Goal: Transaction & Acquisition: Purchase product/service

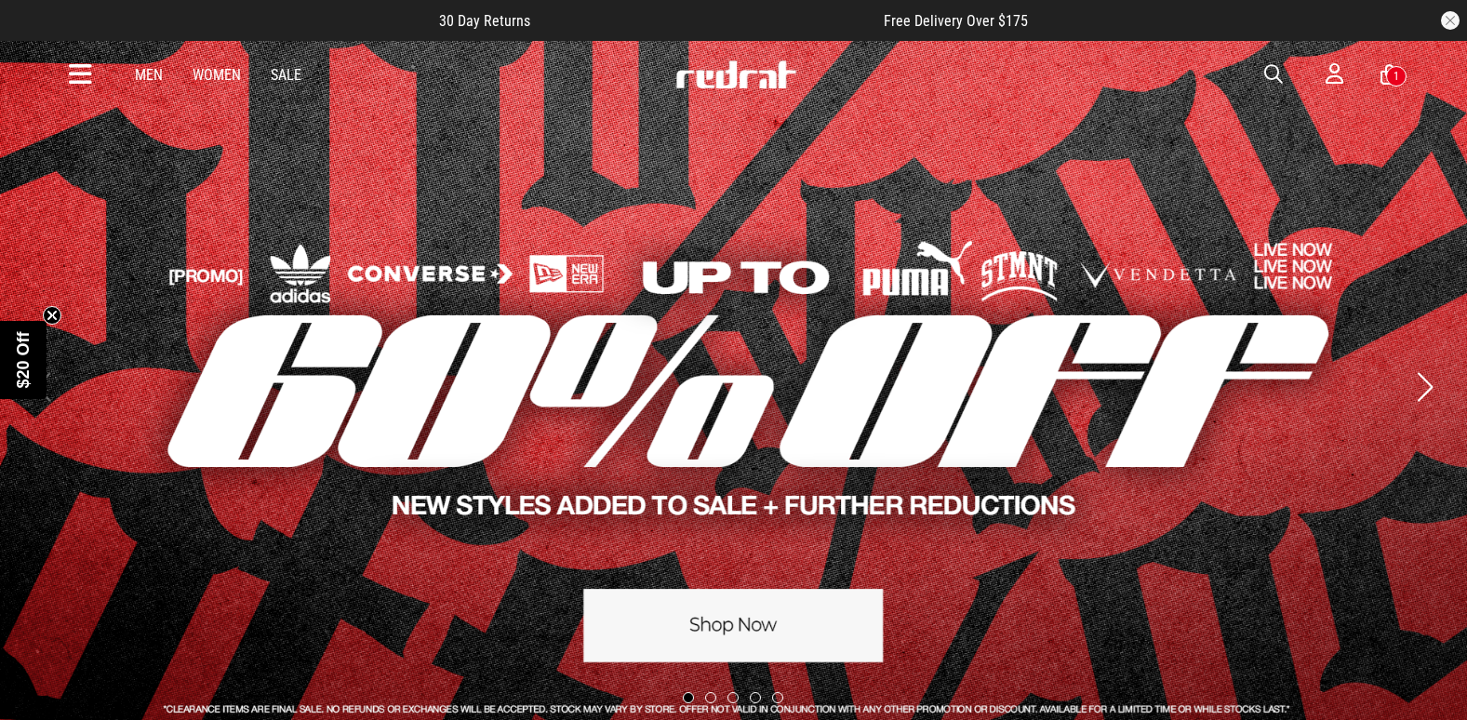
click at [1275, 77] on span "button" at bounding box center [1273, 74] width 19 height 22
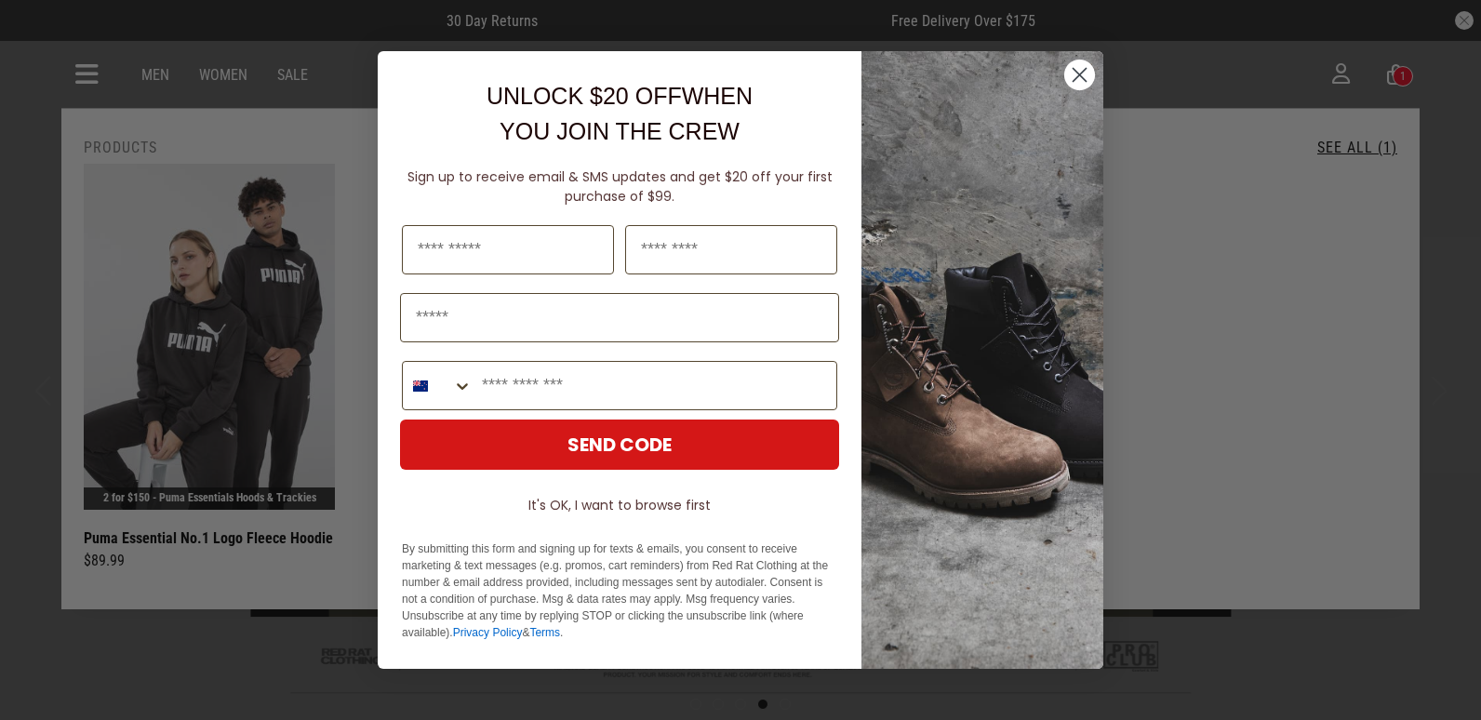
drag, startPoint x: 1086, startPoint y: 73, endPoint x: 1065, endPoint y: 124, distance: 54.2
click at [1085, 73] on circle "Close dialog" at bounding box center [1079, 75] width 31 height 31
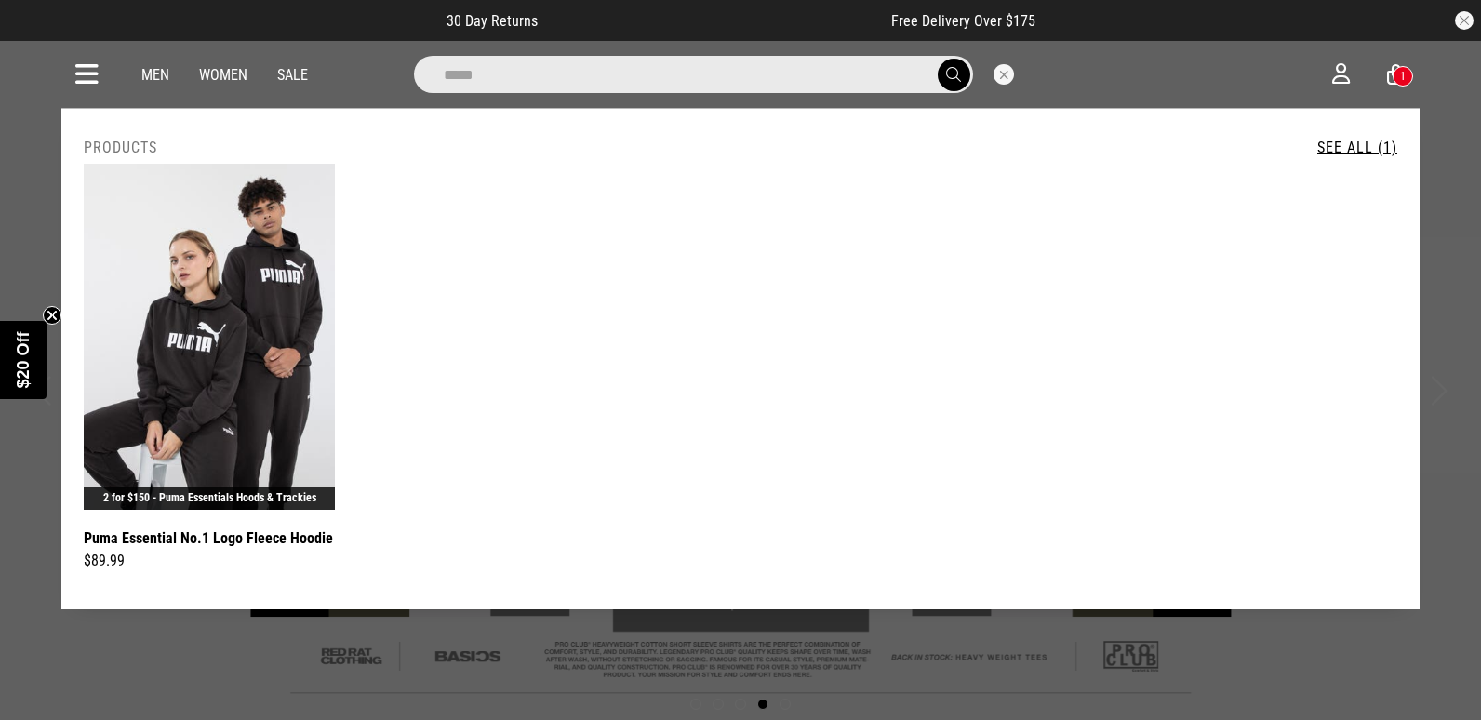
click at [505, 60] on input "*****" at bounding box center [693, 74] width 559 height 37
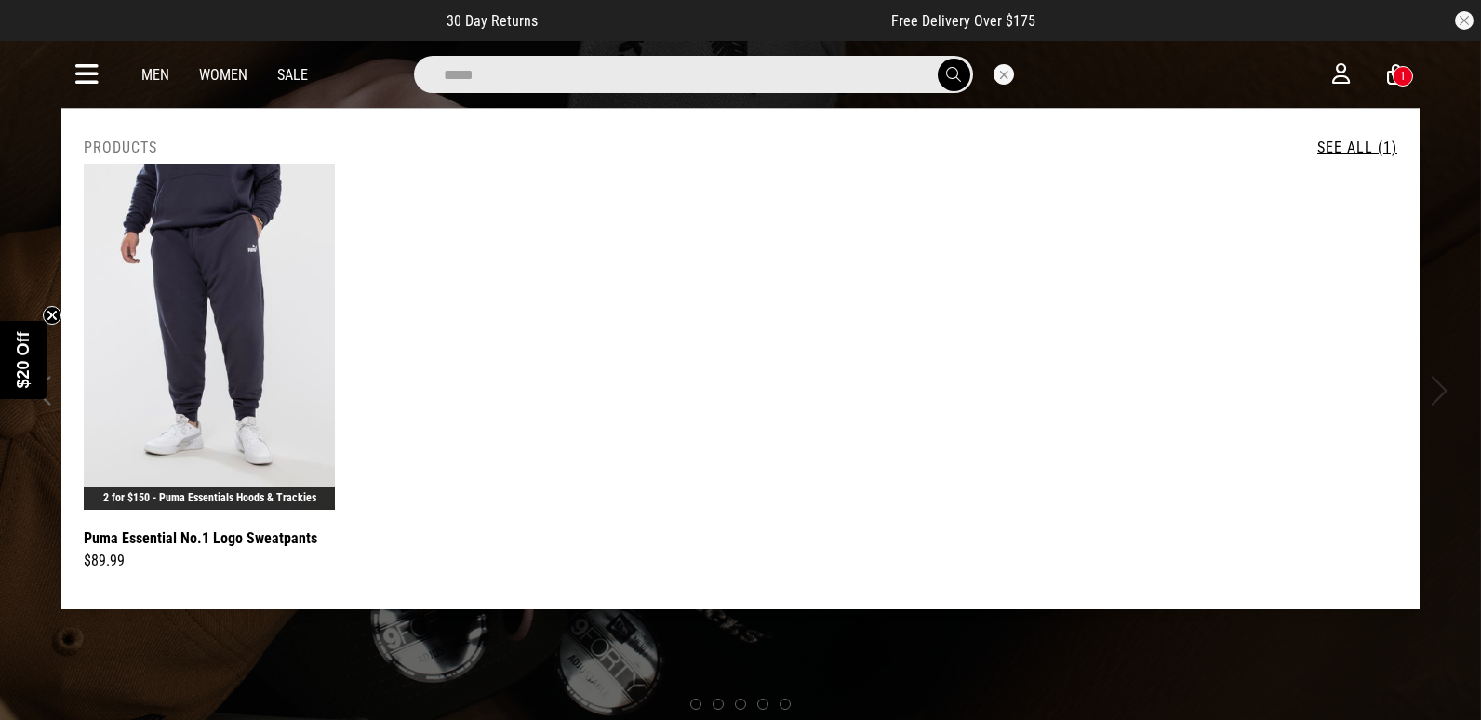
type input "*****"
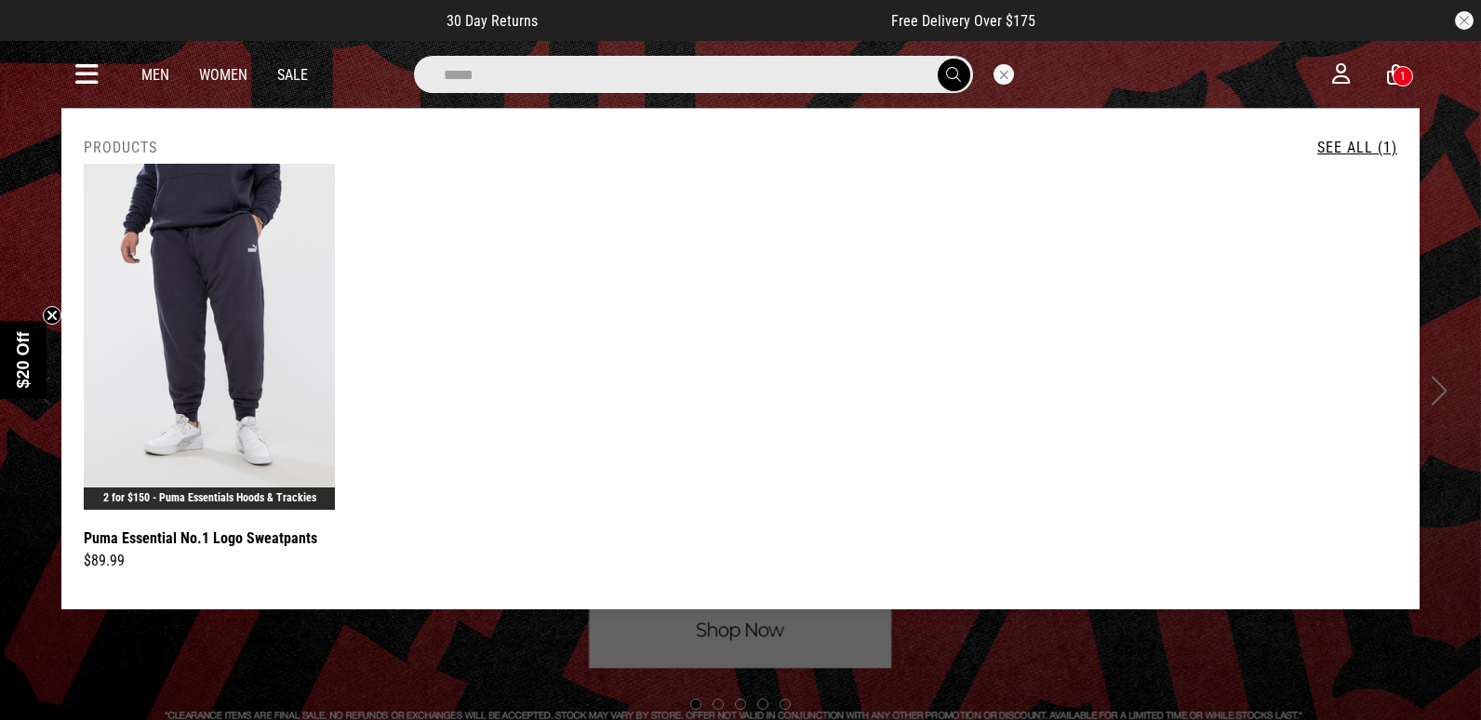
click at [87, 72] on icon at bounding box center [86, 75] width 23 height 31
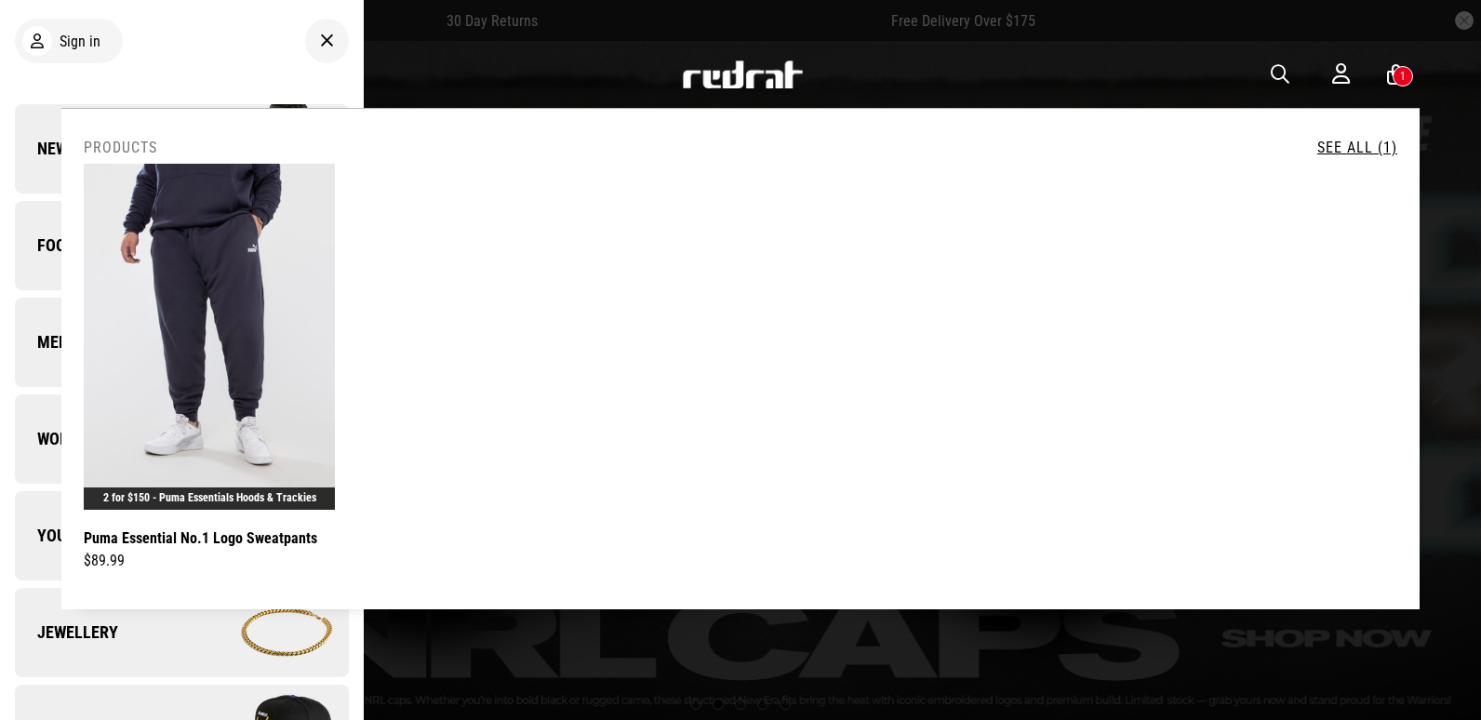
click at [1358, 148] on link "See All (1)" at bounding box center [1357, 148] width 80 height 18
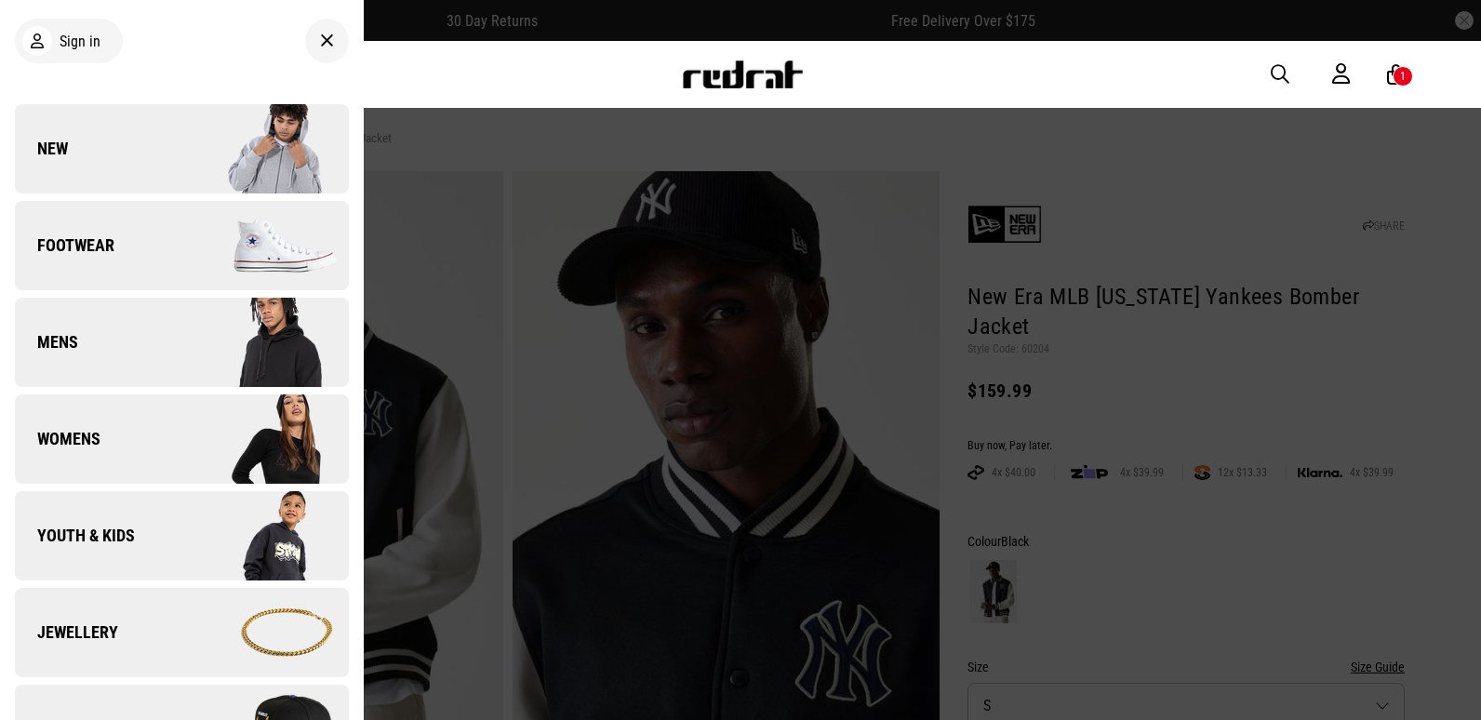
click at [129, 168] on link "New" at bounding box center [182, 148] width 334 height 89
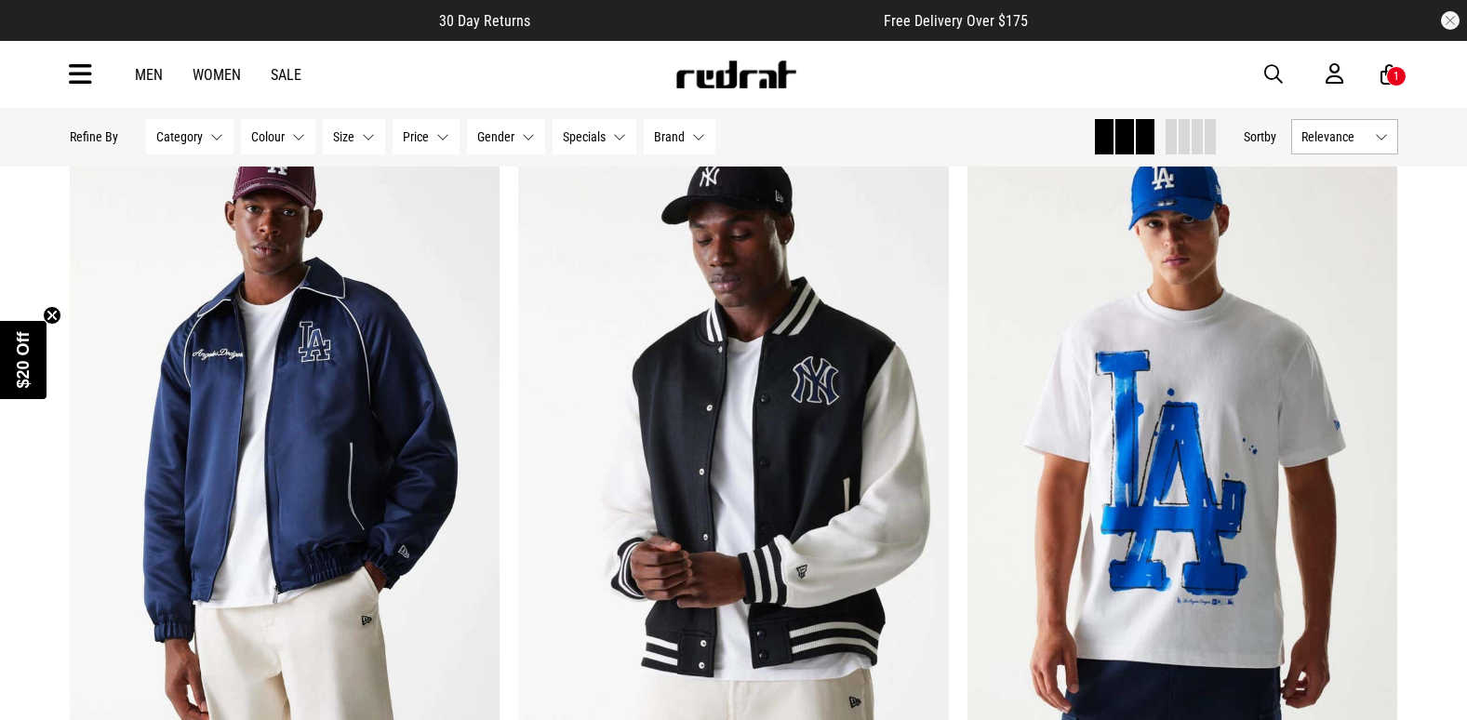
click at [1278, 75] on span "button" at bounding box center [1273, 74] width 19 height 22
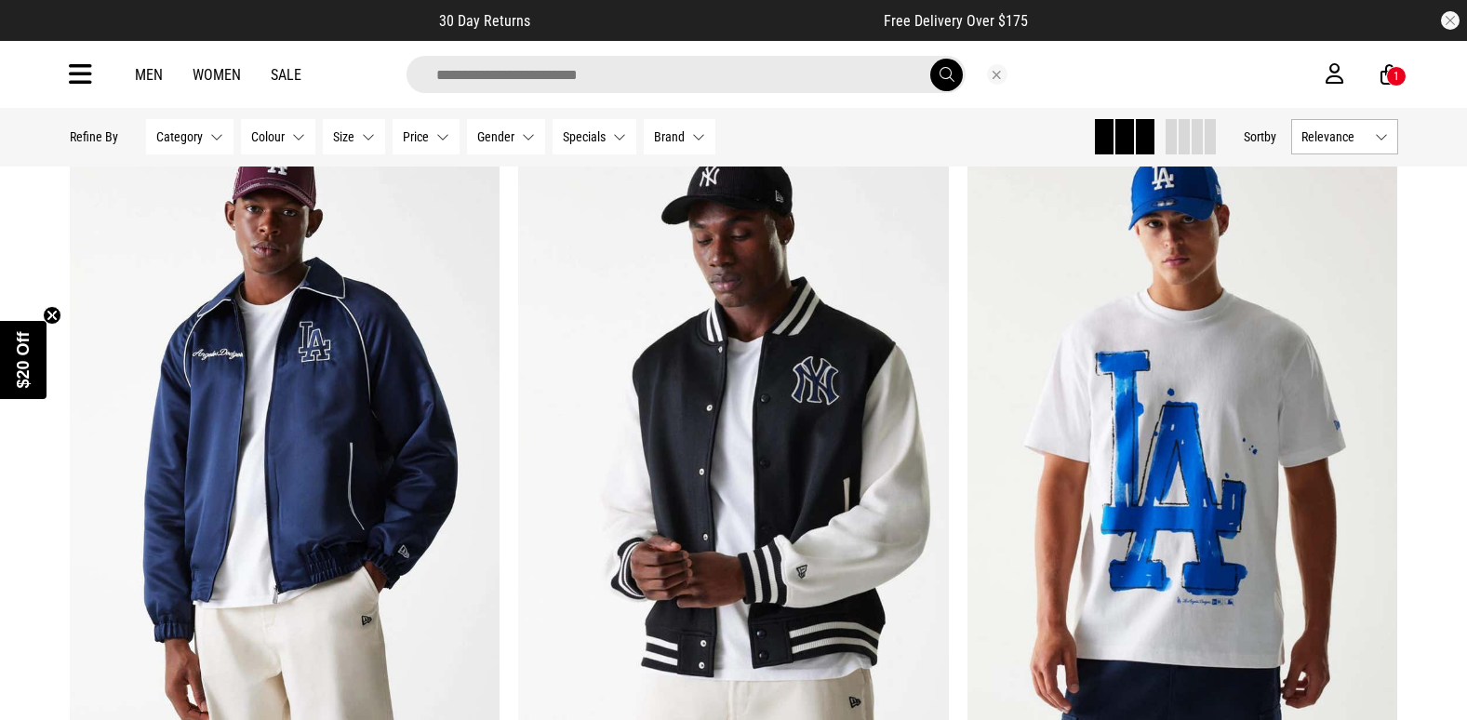
click at [608, 73] on input "search" at bounding box center [686, 74] width 559 height 37
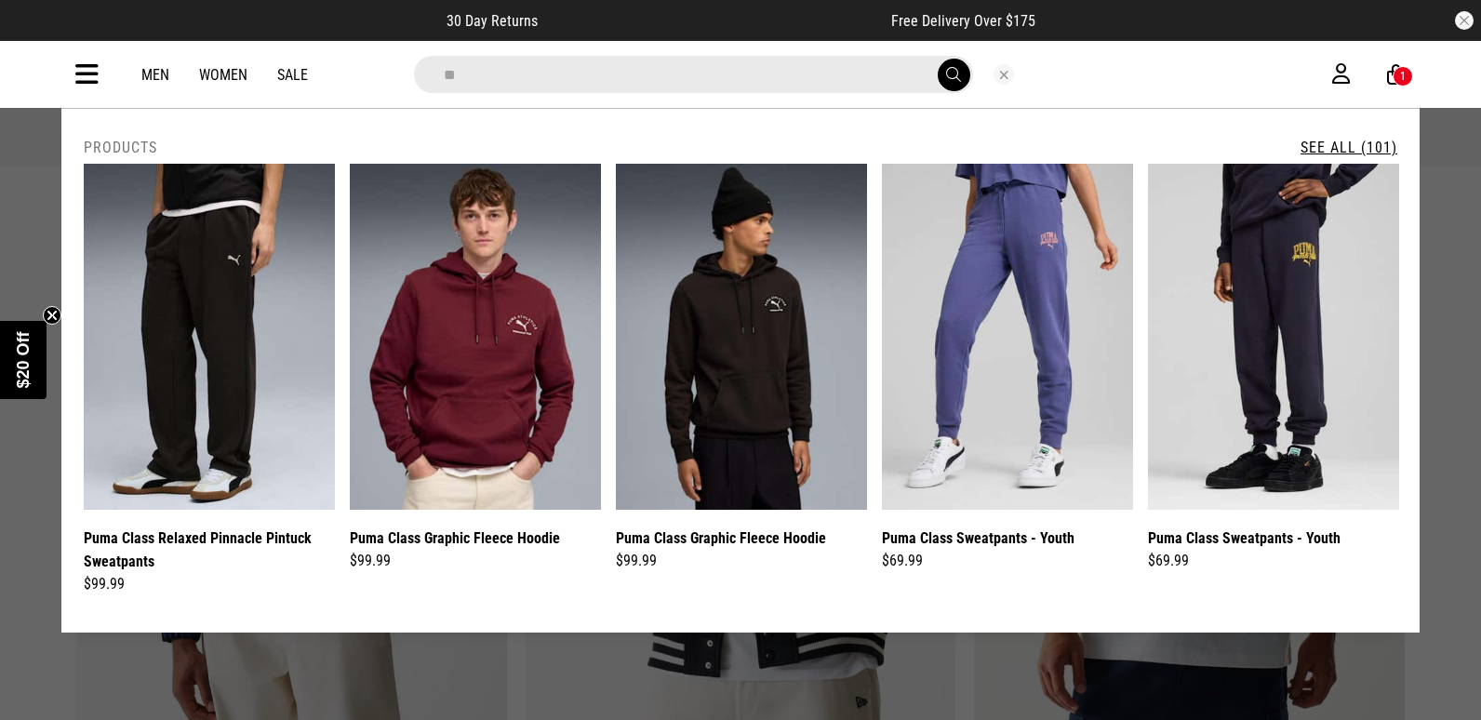
type input "*"
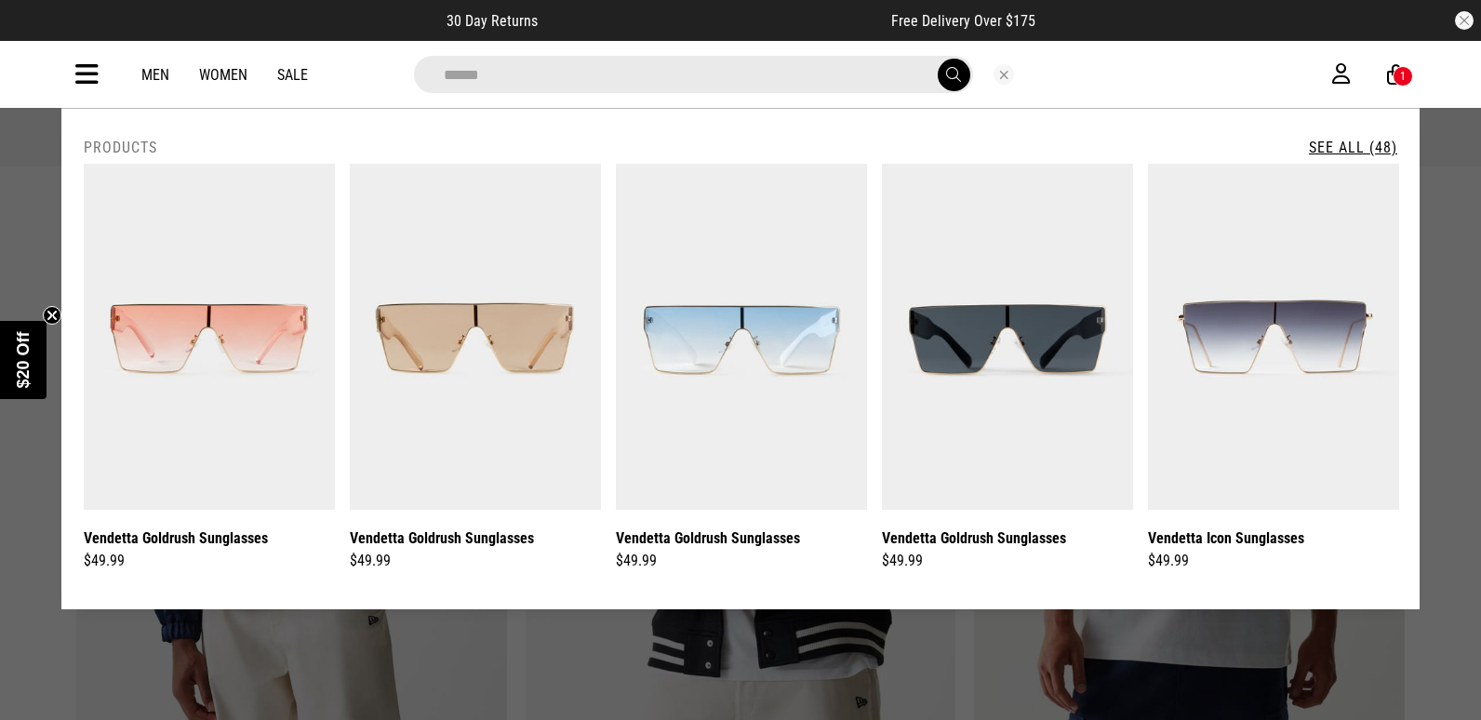
type input "******"
click at [1324, 142] on link "See All (48)" at bounding box center [1353, 148] width 88 height 18
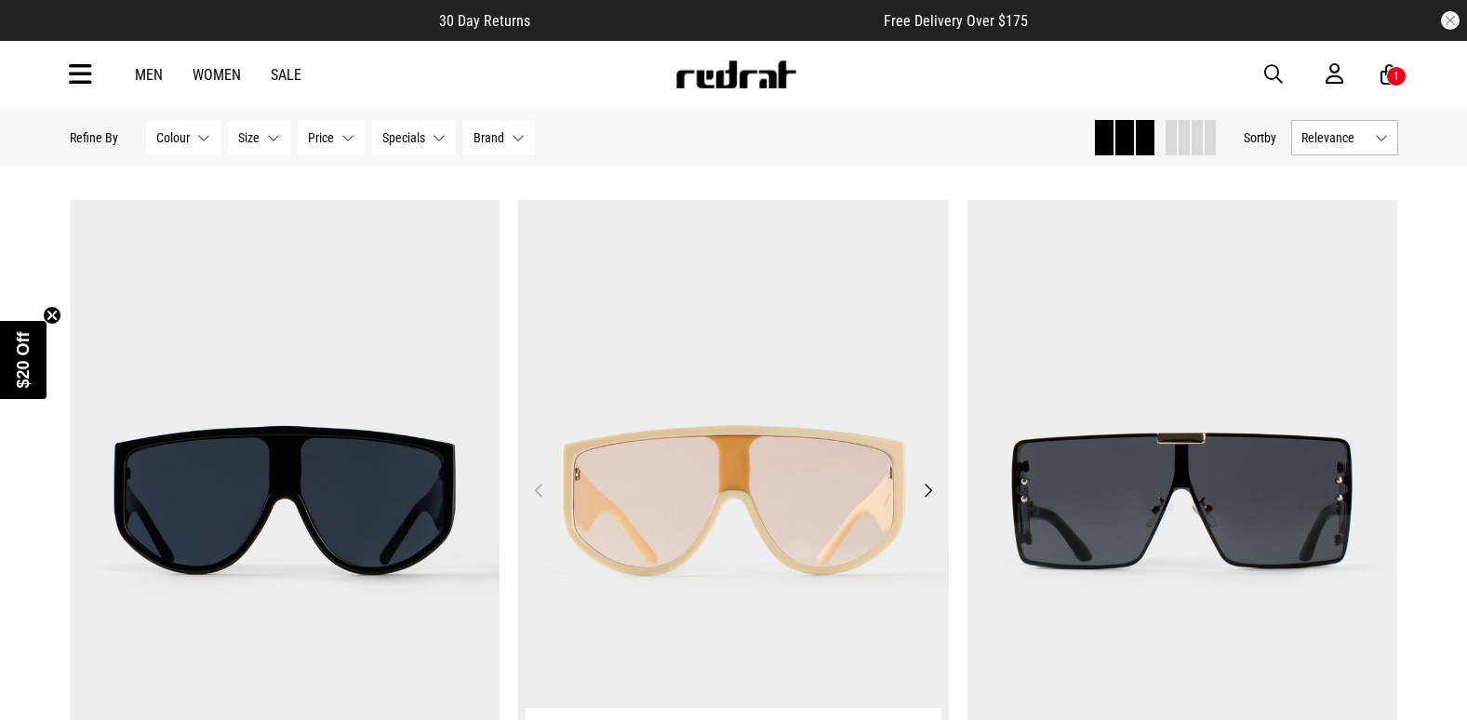
scroll to position [2419, 0]
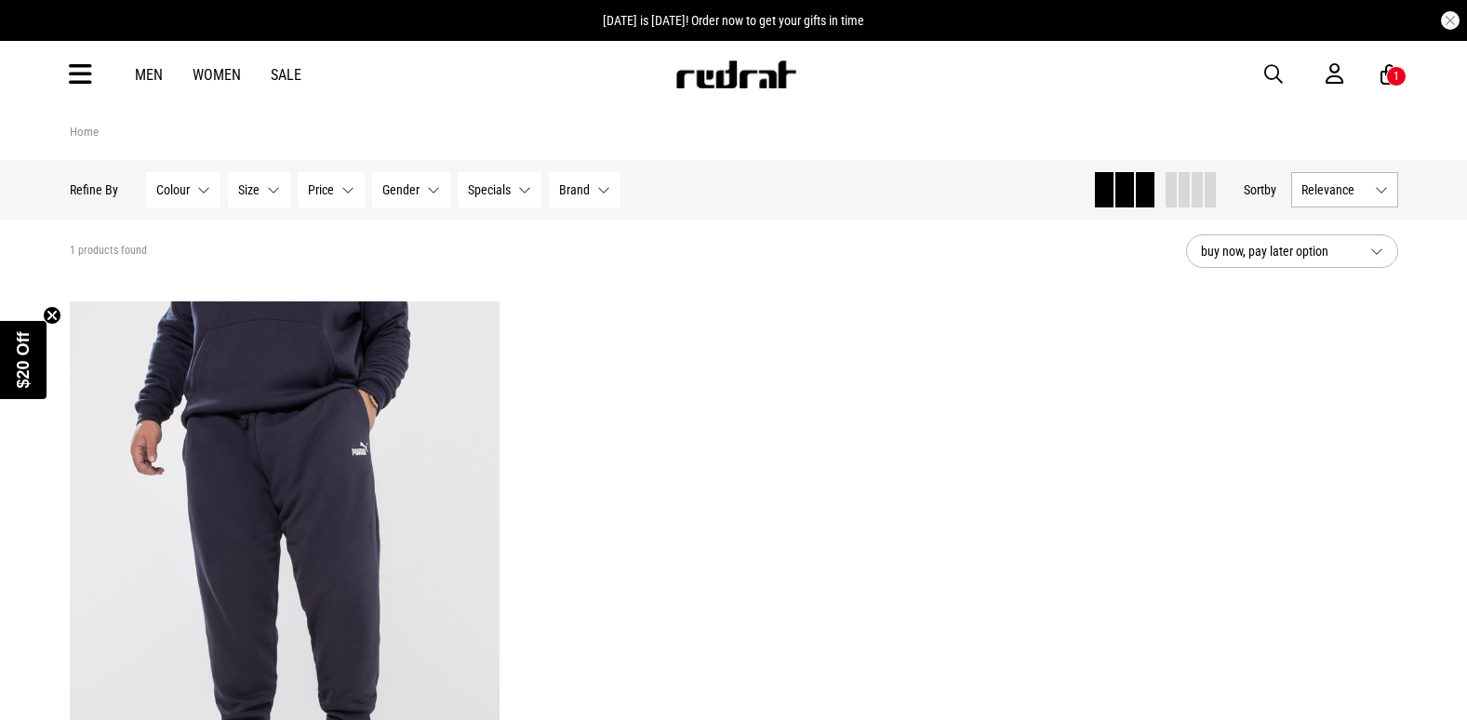
click at [84, 73] on icon at bounding box center [80, 75] width 23 height 31
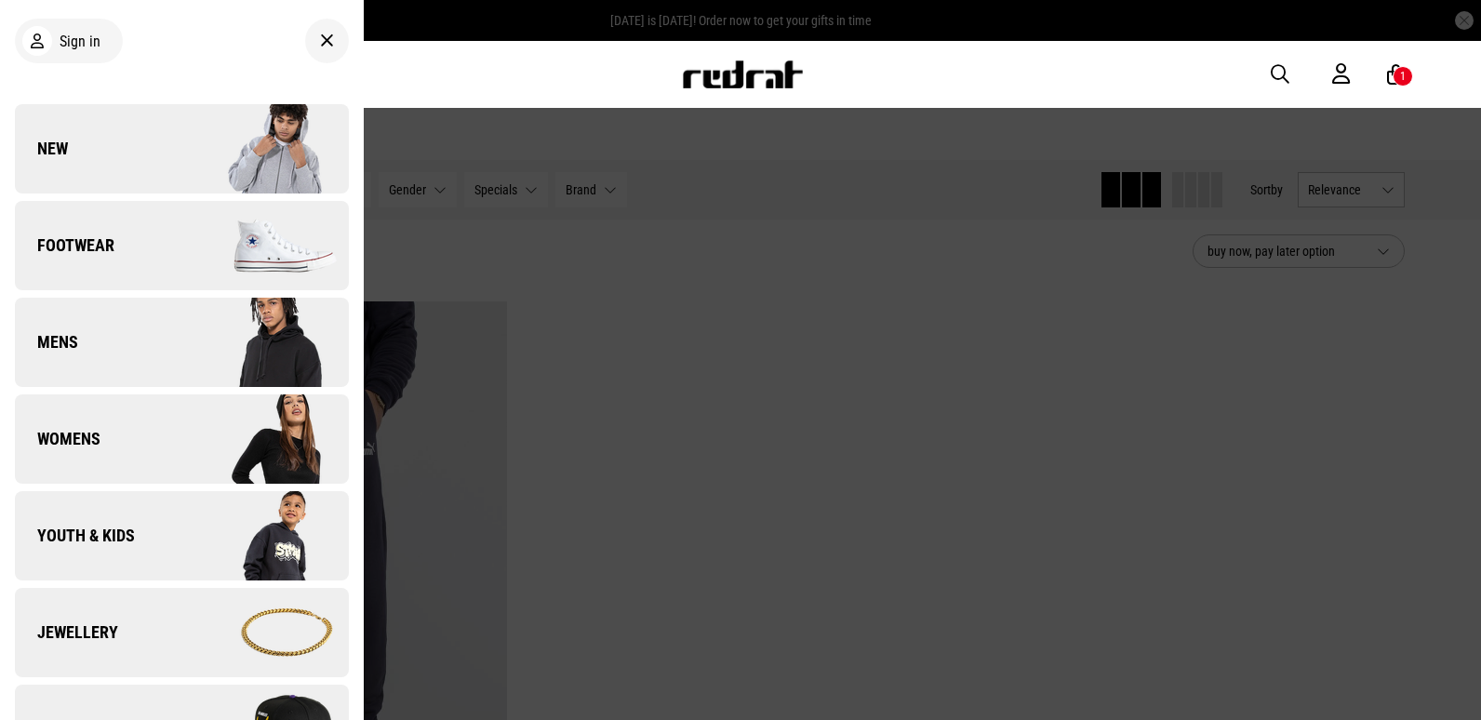
click at [181, 138] on img at bounding box center [264, 148] width 167 height 93
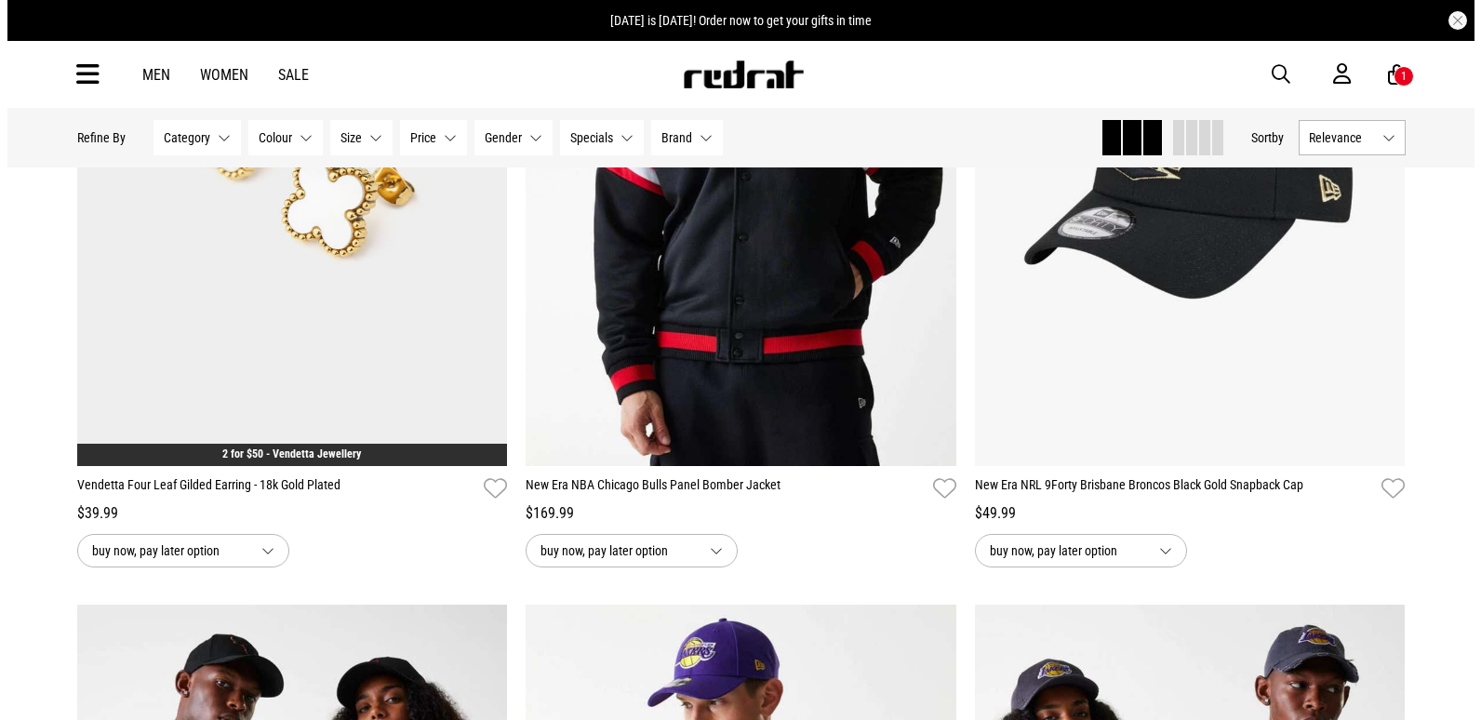
scroll to position [465, 0]
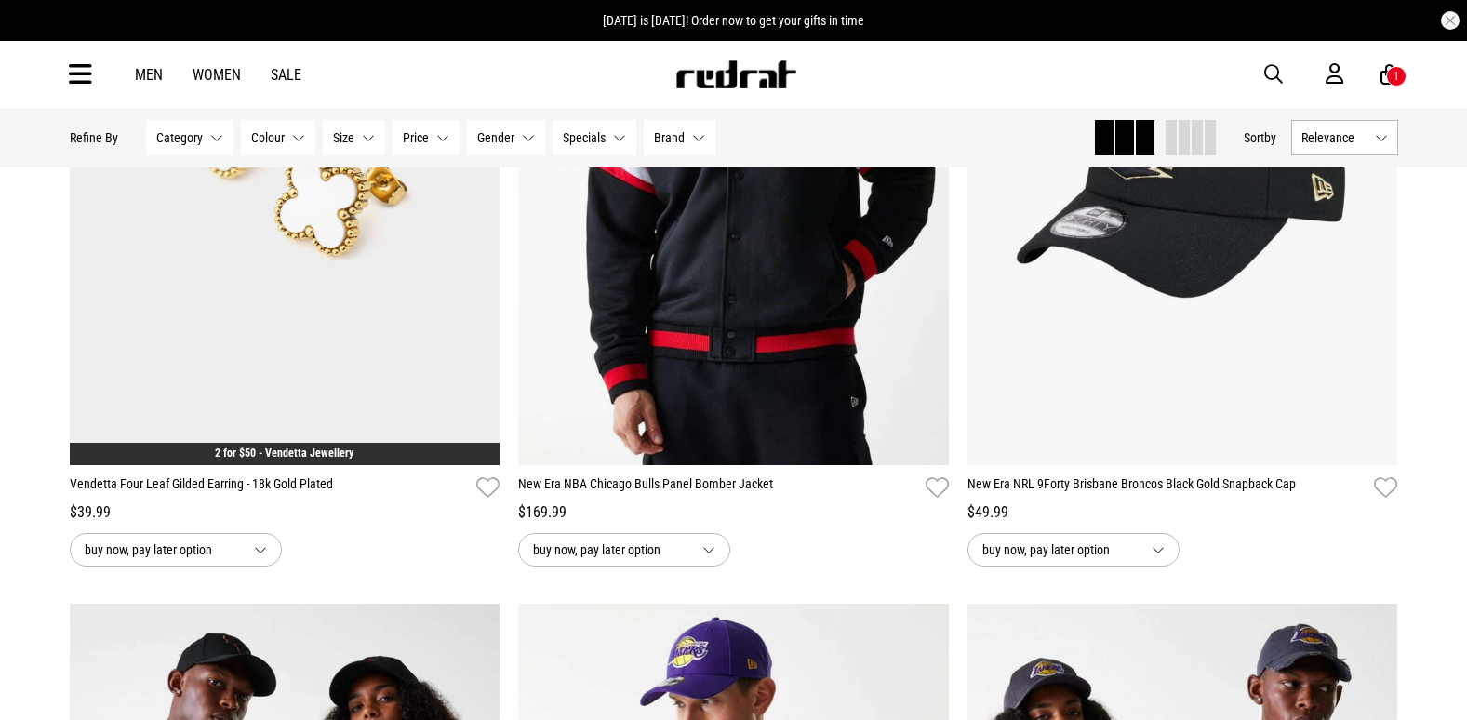
click at [75, 74] on icon at bounding box center [80, 75] width 23 height 31
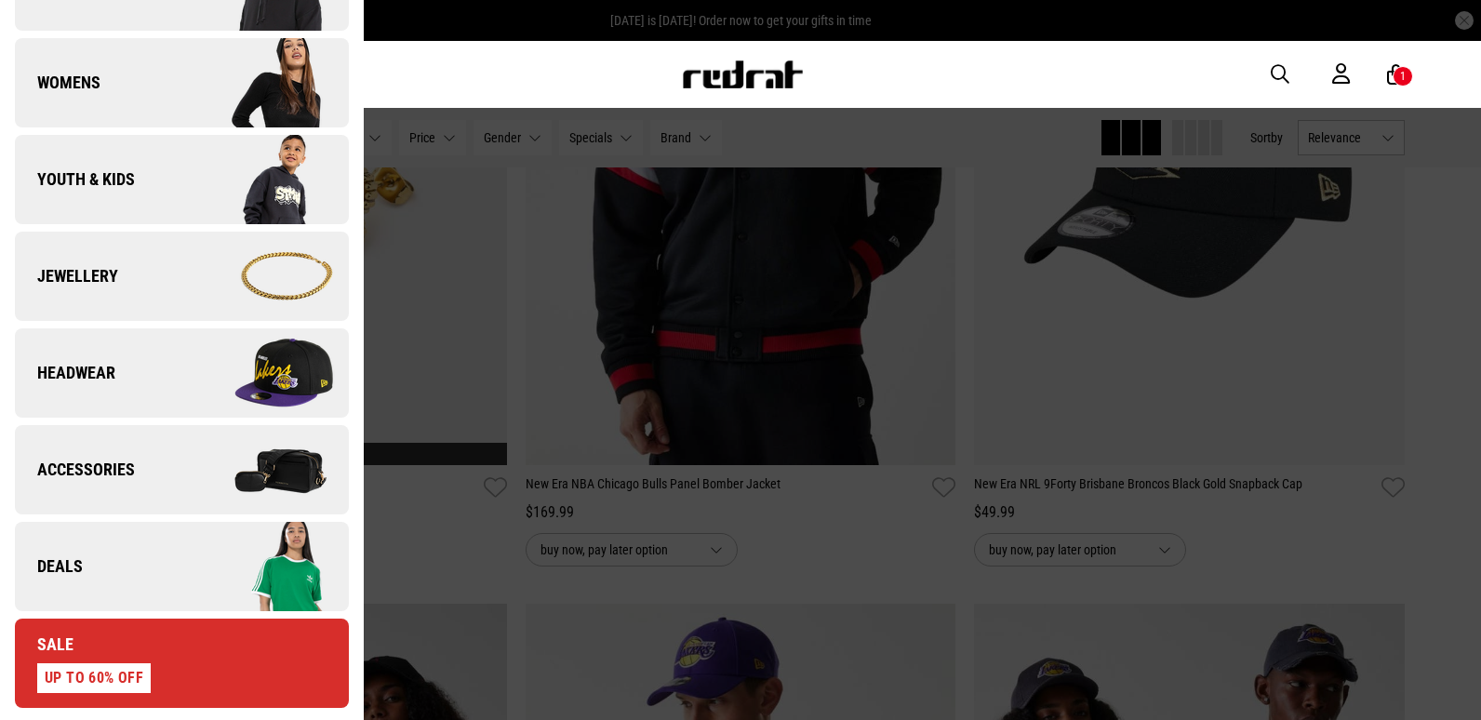
scroll to position [372, 0]
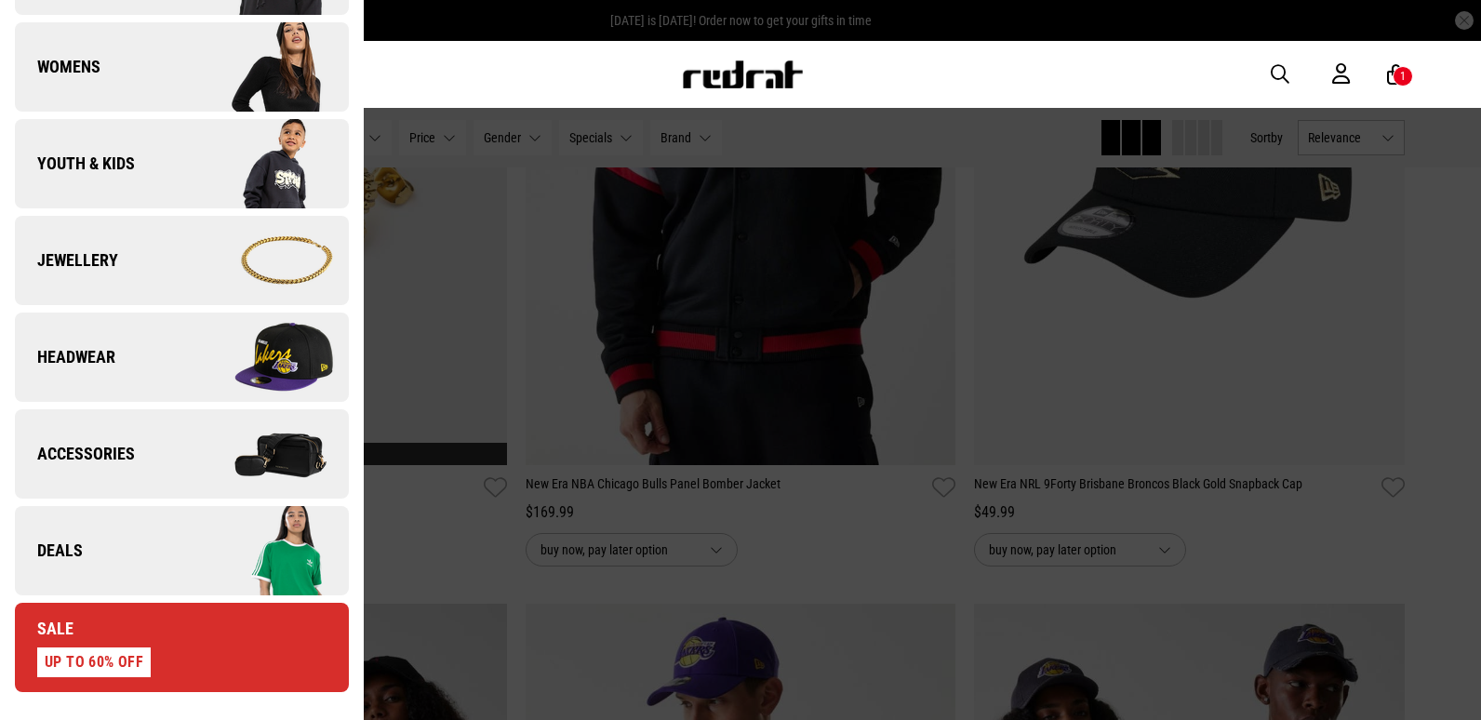
click at [132, 250] on link "Jewellery" at bounding box center [182, 260] width 334 height 89
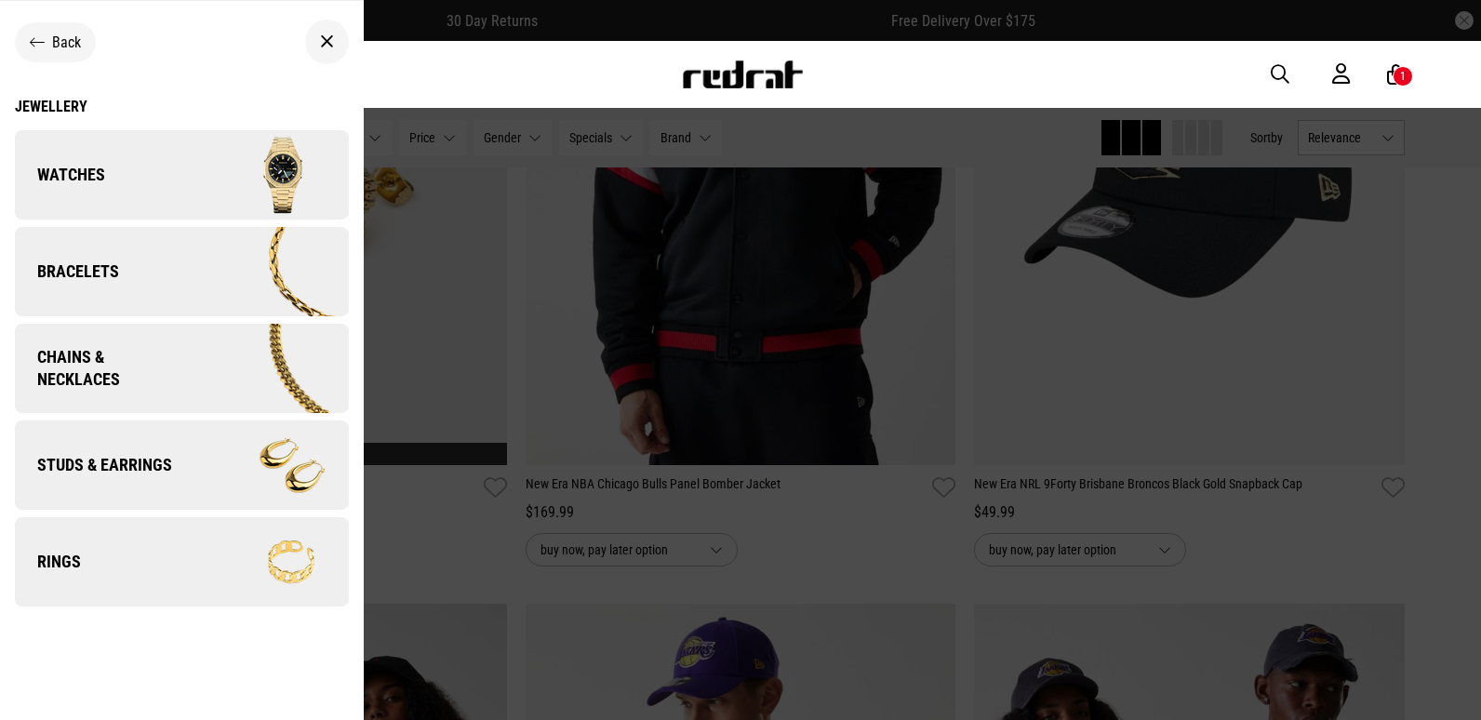
click at [159, 264] on link "Bracelets" at bounding box center [182, 271] width 334 height 89
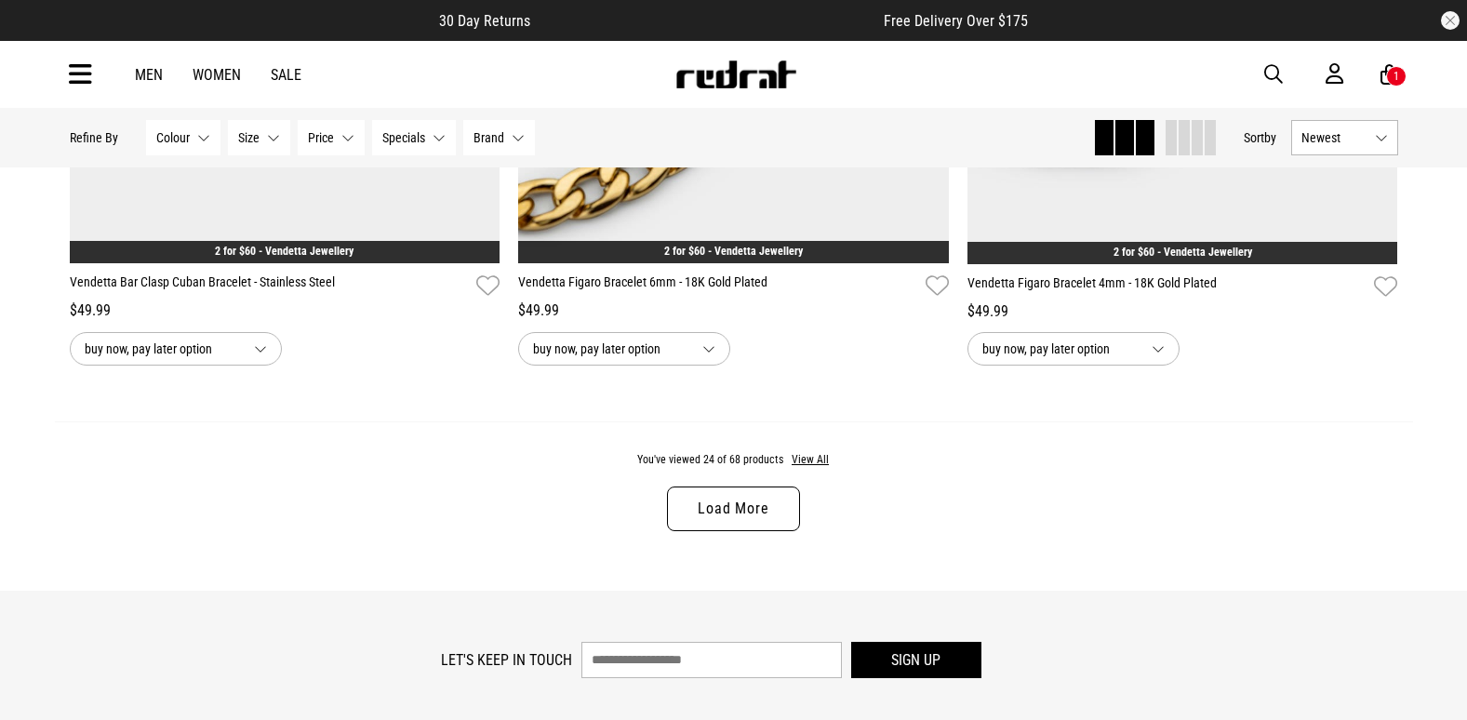
scroll to position [5861, 0]
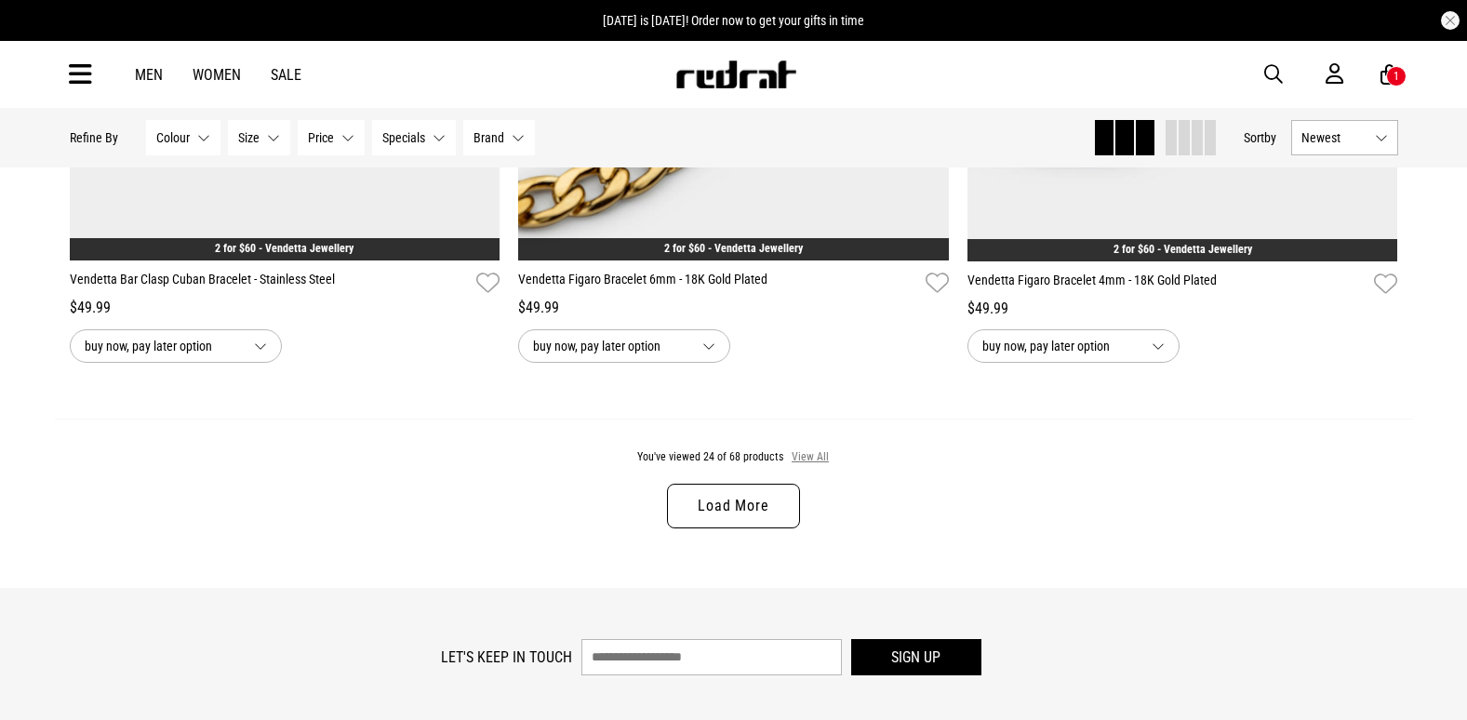
click at [795, 462] on button "View All" at bounding box center [810, 457] width 39 height 17
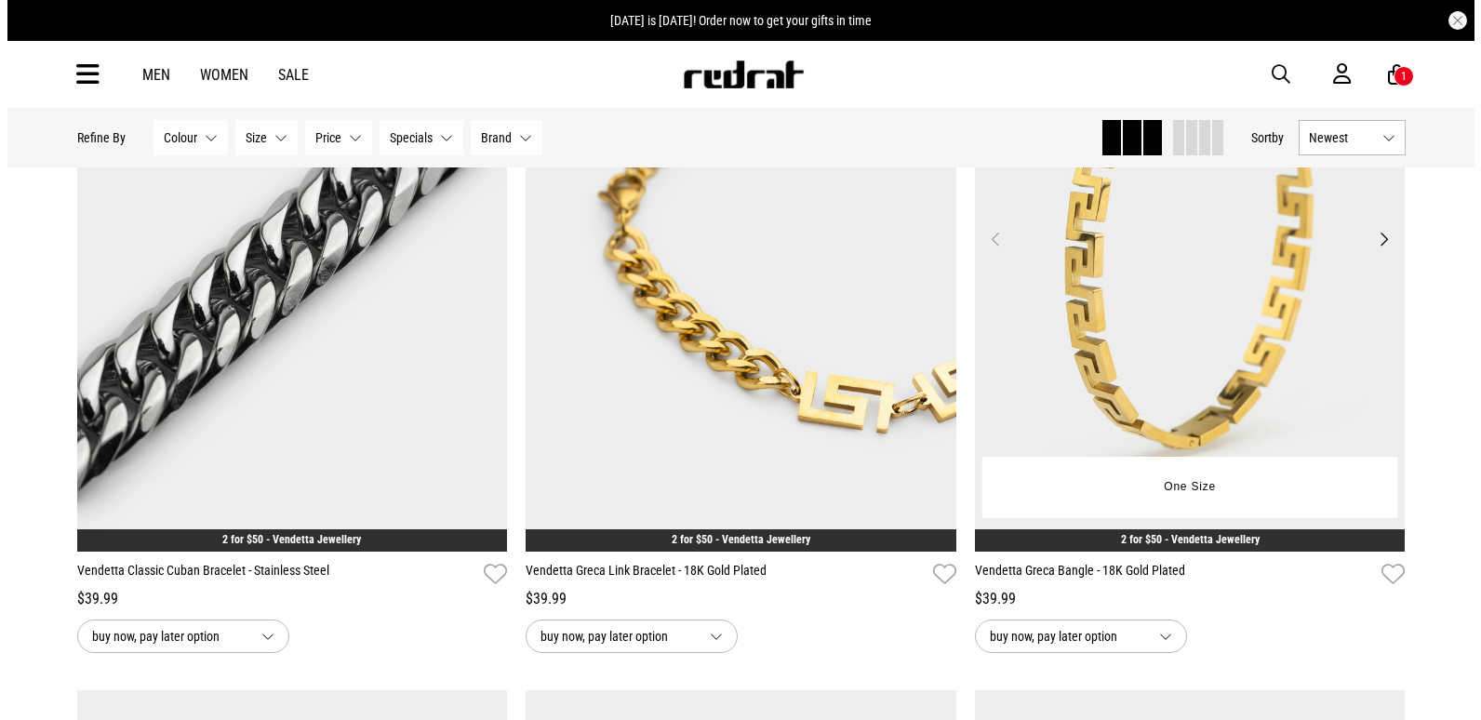
scroll to position [8094, 0]
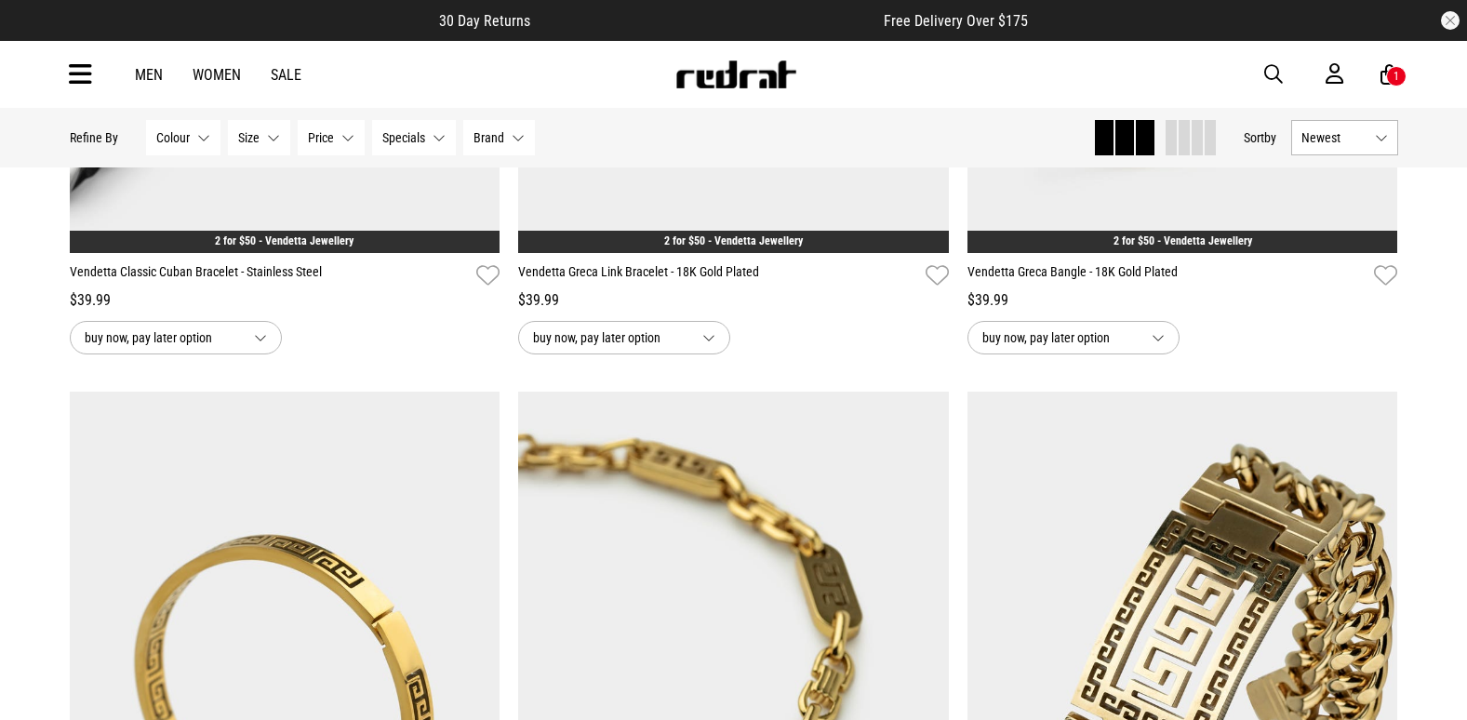
click at [478, 143] on span "Brand" at bounding box center [489, 137] width 31 height 15
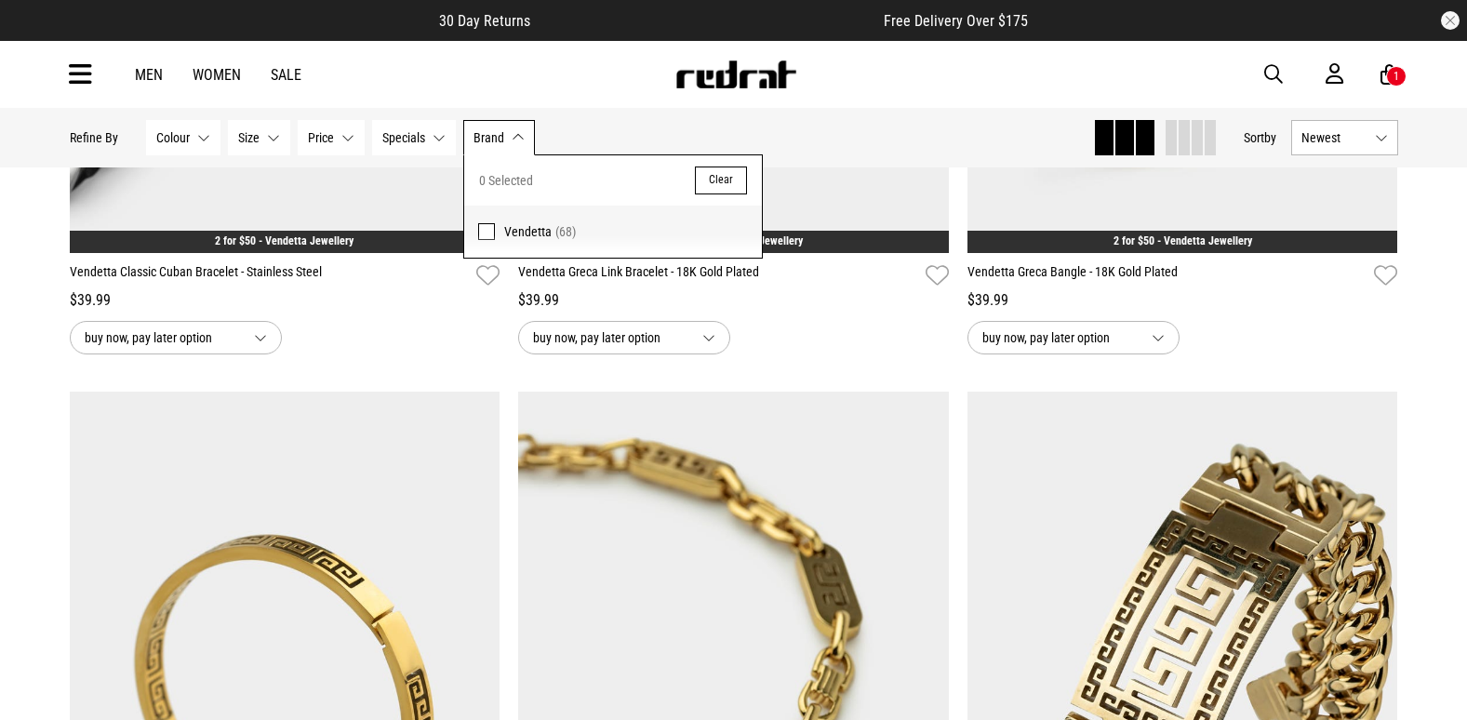
click at [478, 143] on span "Brand" at bounding box center [489, 137] width 31 height 15
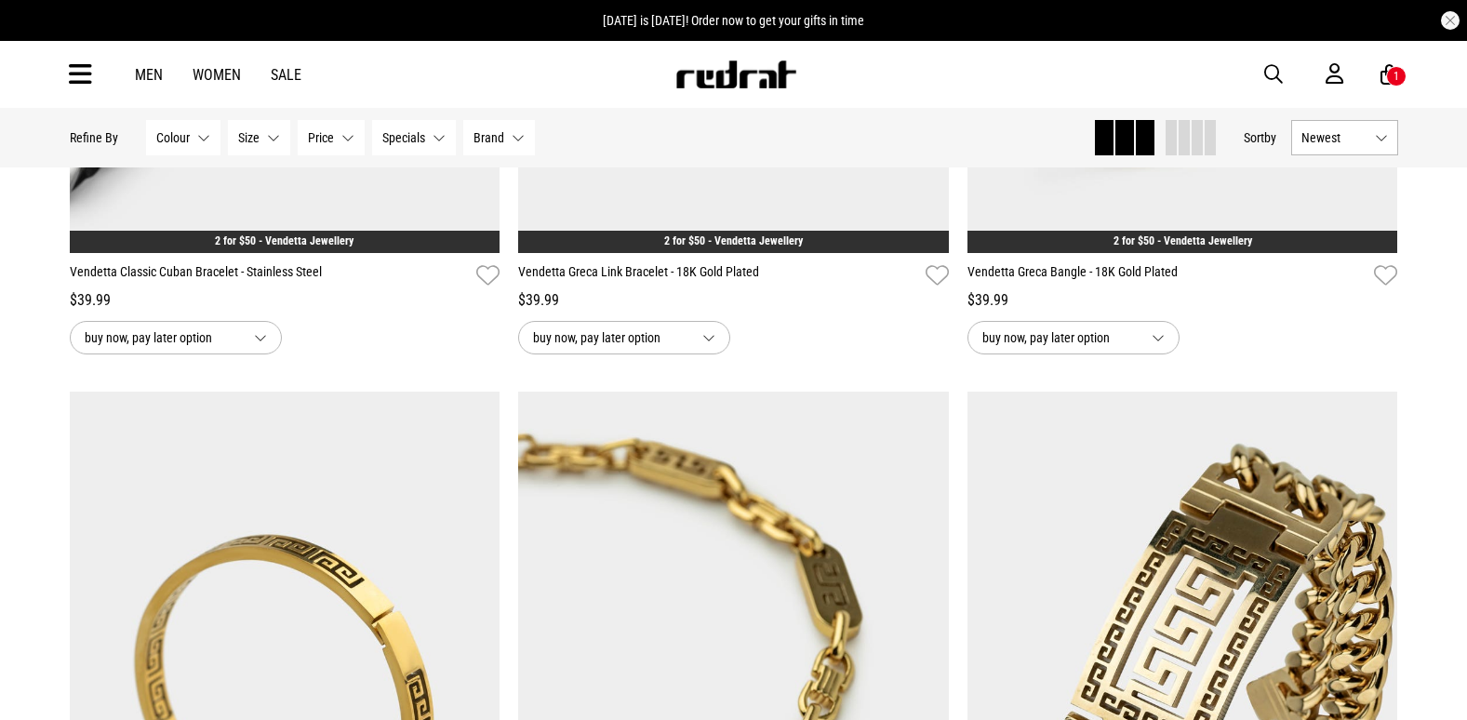
click at [1269, 75] on span "button" at bounding box center [1273, 74] width 19 height 22
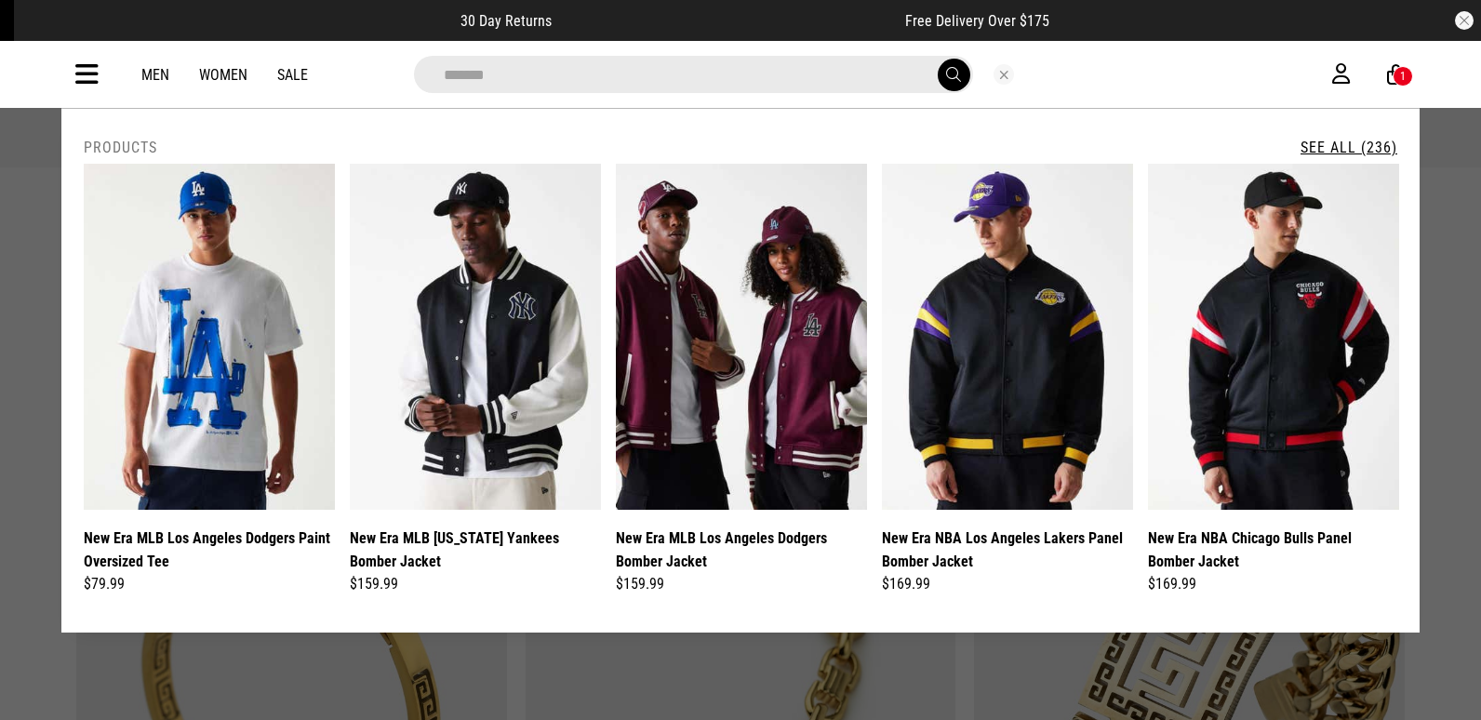
type input "*******"
click at [1330, 143] on link "See All (236)" at bounding box center [1349, 148] width 97 height 18
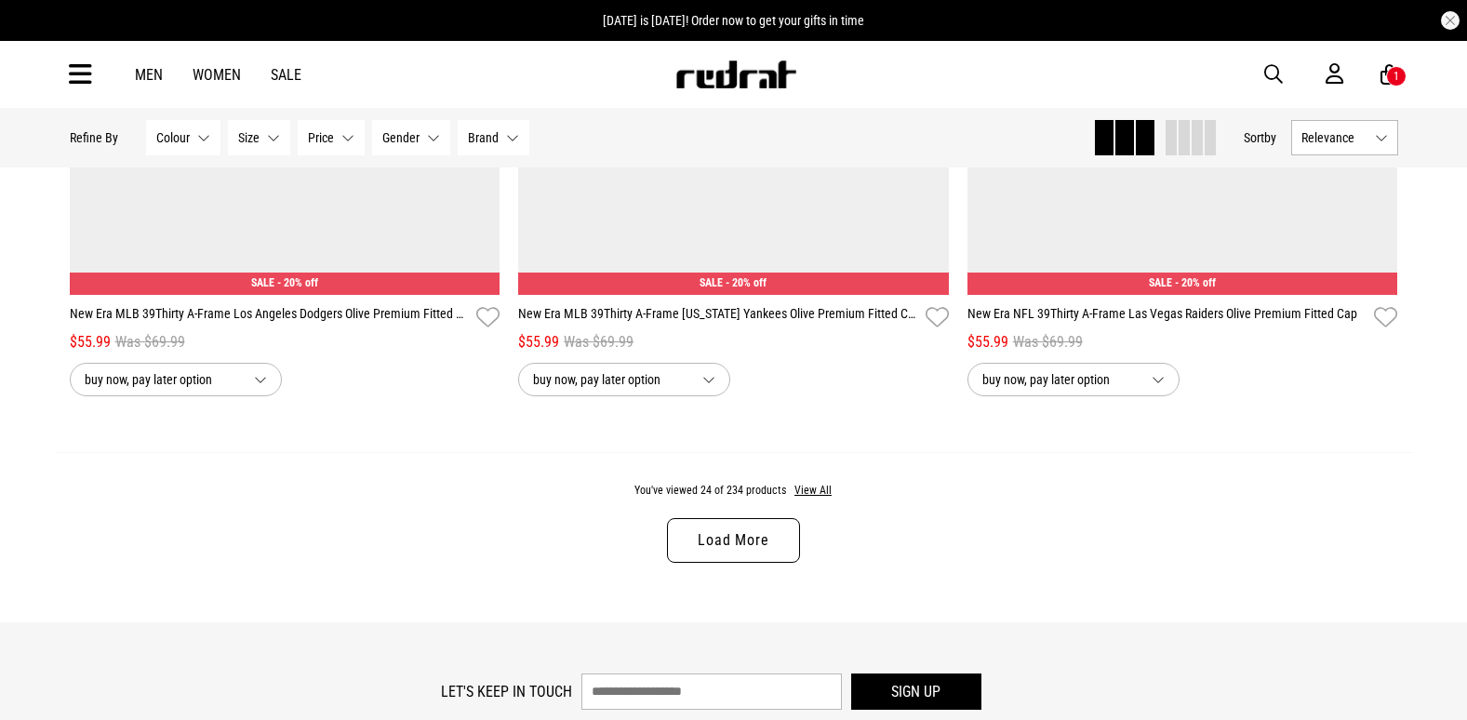
scroll to position [5861, 0]
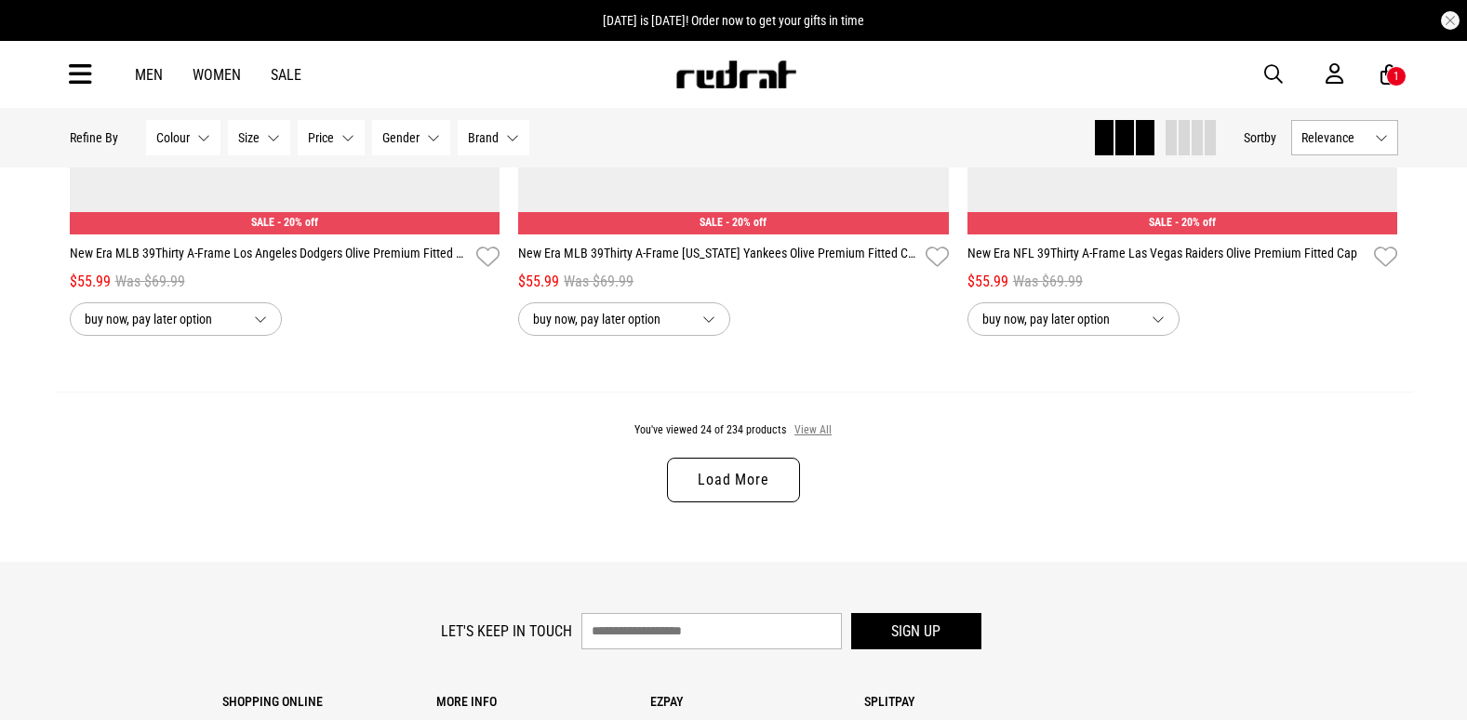
click at [802, 433] on button "View All" at bounding box center [813, 430] width 39 height 17
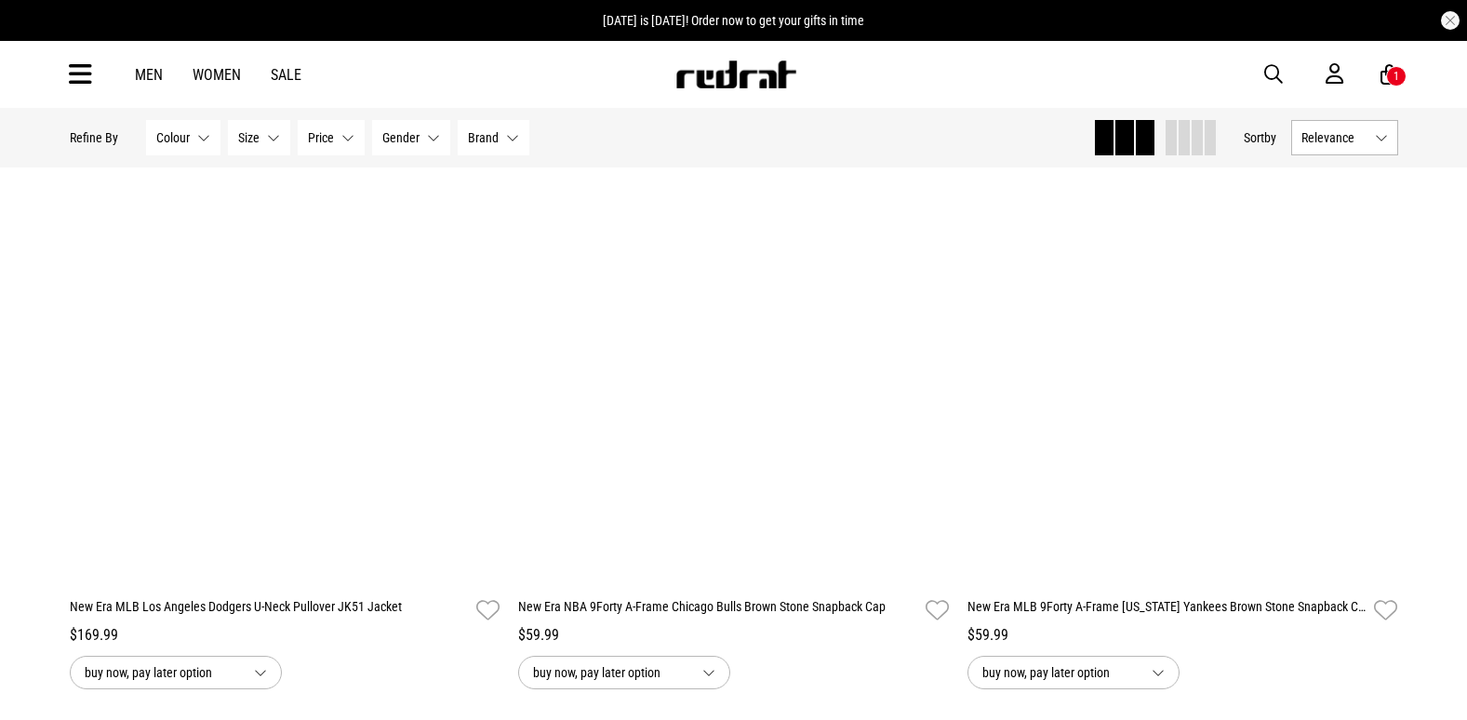
scroll to position [16675, 0]
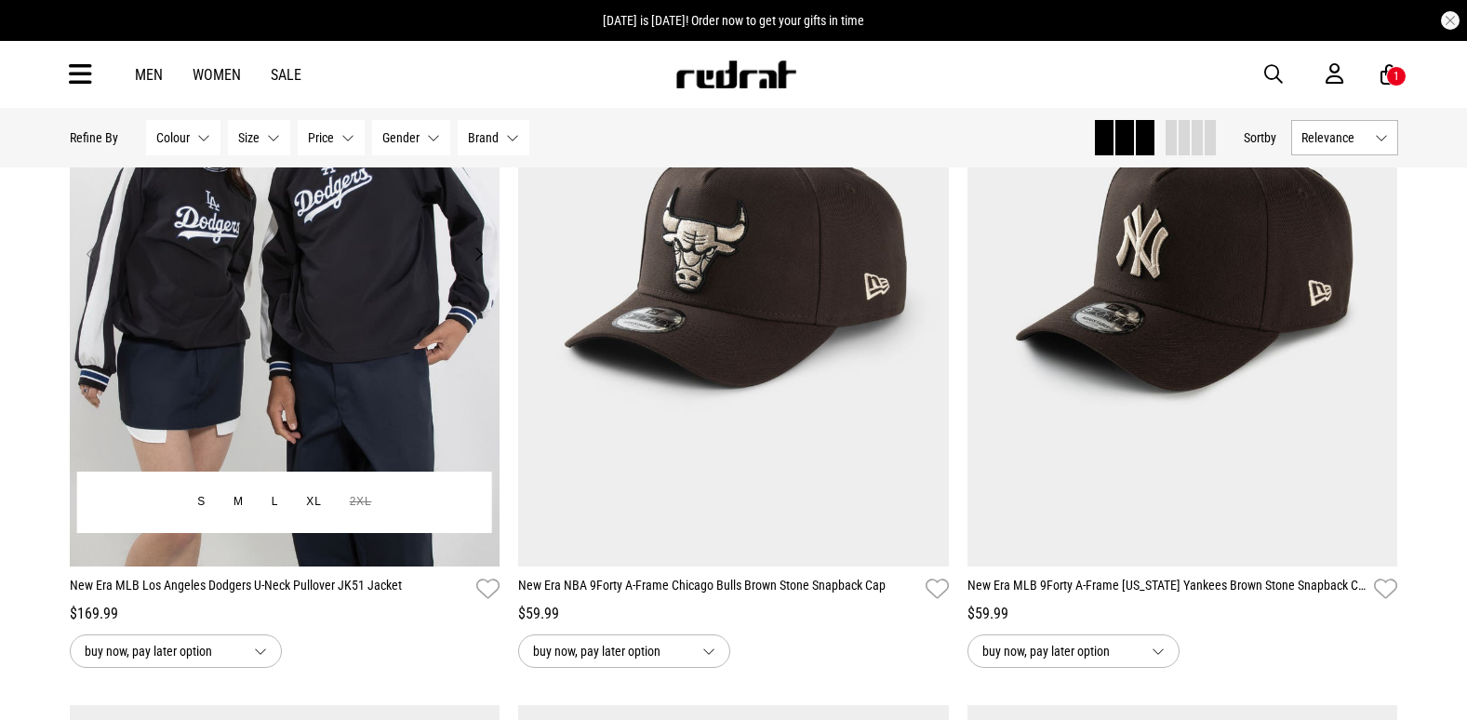
click at [316, 296] on img at bounding box center [285, 265] width 431 height 603
